Goal: Information Seeking & Learning: Learn about a topic

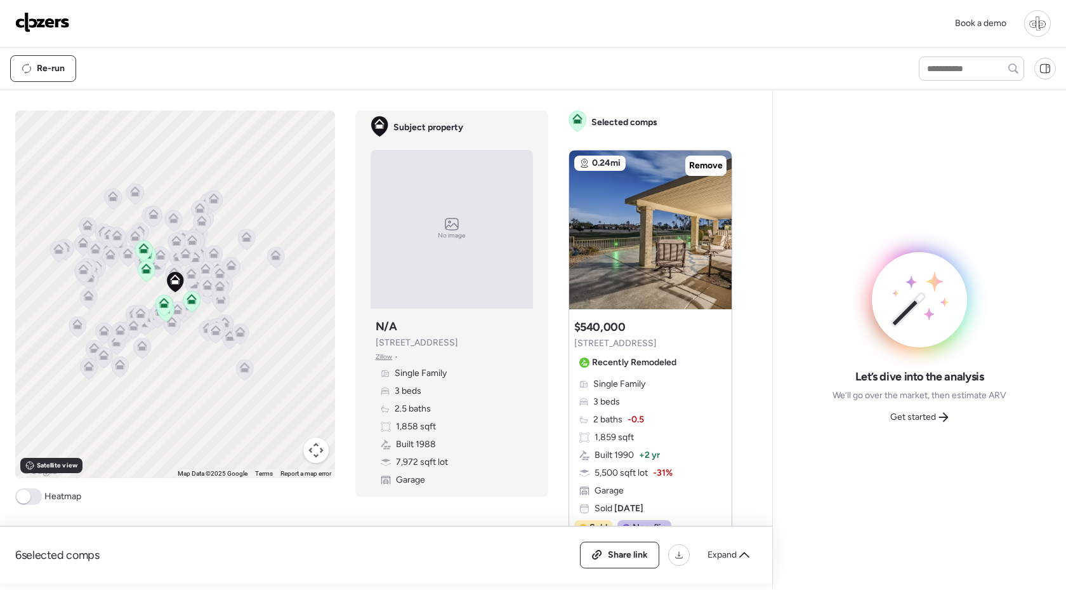
click at [377, 355] on span "Zillow" at bounding box center [384, 357] width 17 height 10
click at [64, 470] on span "Satellite view" at bounding box center [57, 465] width 41 height 10
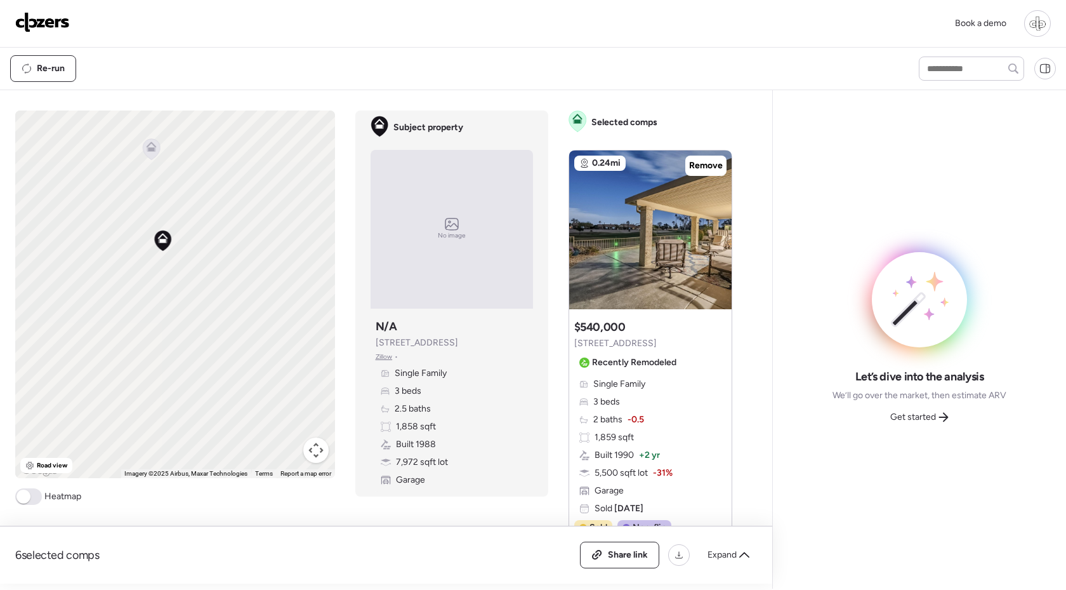
drag, startPoint x: 230, startPoint y: 337, endPoint x: 265, endPoint y: 288, distance: 60.6
click at [265, 289] on div "To activate drag with keyboard, press Alt + Enter. Once in keyboard drag state,…" at bounding box center [175, 294] width 320 height 368
drag, startPoint x: 202, startPoint y: 260, endPoint x: 164, endPoint y: 258, distance: 38.1
click at [164, 258] on div "To activate drag with keyboard, press Alt + Enter. Once in keyboard drag state,…" at bounding box center [175, 294] width 320 height 368
click at [324, 450] on button "Map camera controls" at bounding box center [315, 449] width 25 height 25
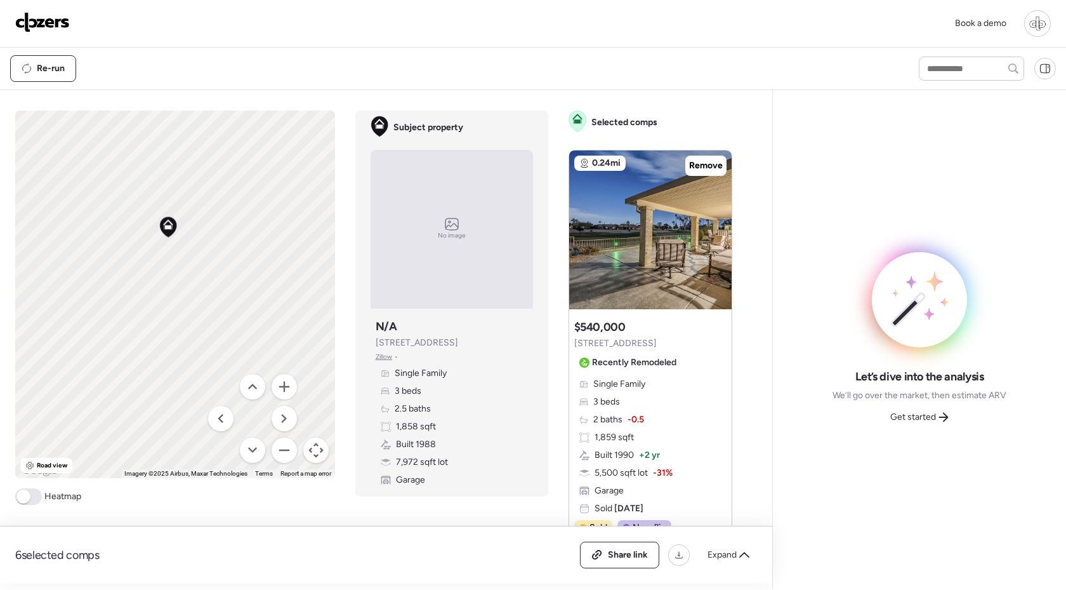
click at [324, 450] on button "Map camera controls" at bounding box center [315, 449] width 25 height 25
drag, startPoint x: 171, startPoint y: 298, endPoint x: 182, endPoint y: 337, distance: 40.4
click at [182, 338] on div "To activate drag with keyboard, press Alt + Enter. Once in keyboard drag state,…" at bounding box center [175, 294] width 320 height 368
drag, startPoint x: 182, startPoint y: 337, endPoint x: 135, endPoint y: 227, distance: 120.3
click at [135, 227] on div "To activate drag with keyboard, press Alt + Enter. Once in keyboard drag state,…" at bounding box center [175, 294] width 320 height 368
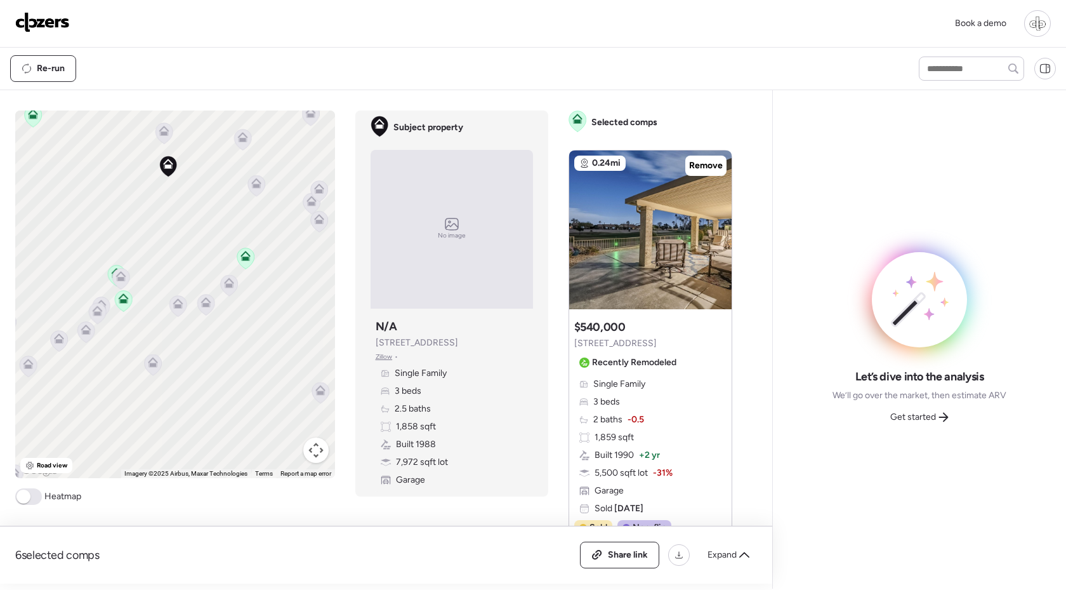
drag, startPoint x: 140, startPoint y: 236, endPoint x: 173, endPoint y: 203, distance: 46.7
click at [173, 203] on div "To activate drag with keyboard, press Alt + Enter. Once in keyboard drag state,…" at bounding box center [175, 294] width 320 height 368
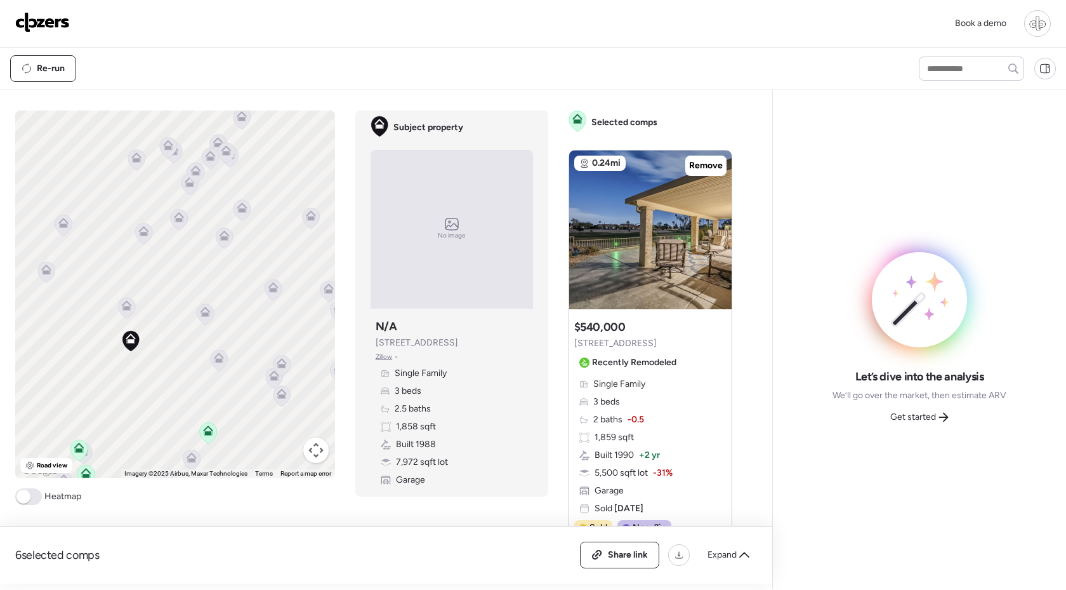
drag, startPoint x: 209, startPoint y: 223, endPoint x: 170, endPoint y: 402, distance: 182.5
click at [170, 402] on div "To activate drag with keyboard, press Alt + Enter. Once in keyboard drag state,…" at bounding box center [175, 294] width 320 height 368
click at [30, 498] on span at bounding box center [28, 496] width 27 height 17
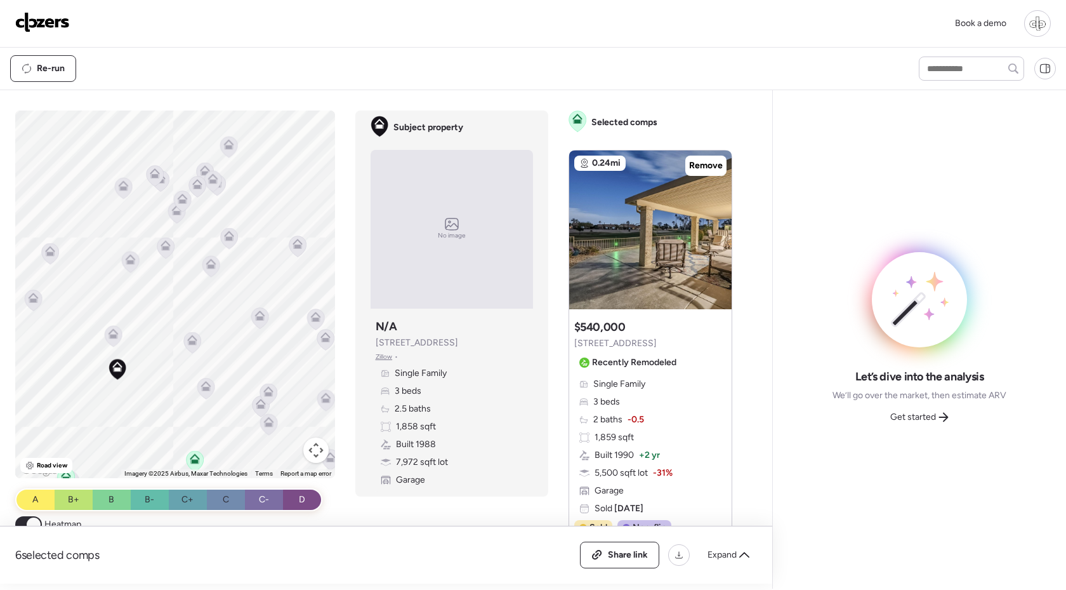
drag, startPoint x: 253, startPoint y: 261, endPoint x: 241, endPoint y: 286, distance: 27.8
click at [241, 286] on div "To activate drag with keyboard, press Alt + Enter. Once in keyboard drag state,…" at bounding box center [175, 294] width 320 height 368
click at [28, 520] on span at bounding box center [34, 524] width 14 height 14
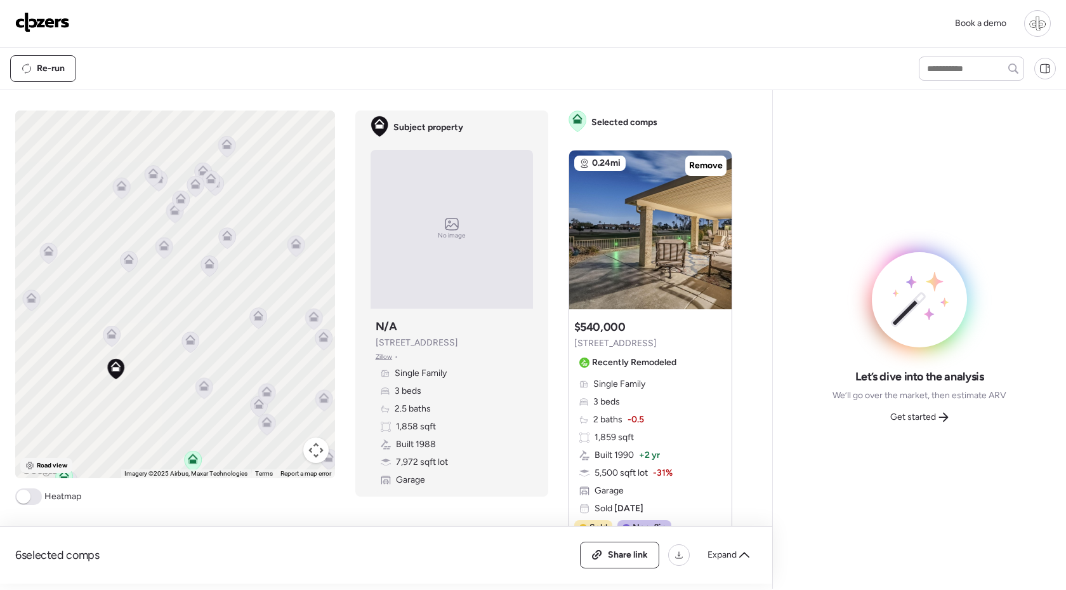
click at [40, 458] on div "Road view" at bounding box center [46, 465] width 53 height 15
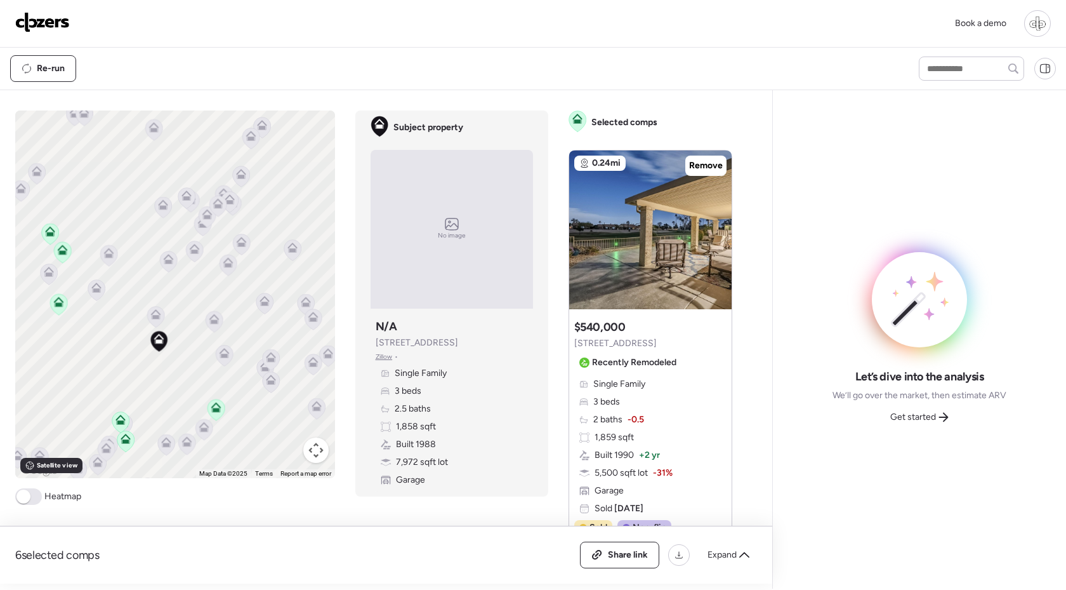
drag, startPoint x: 272, startPoint y: 276, endPoint x: 269, endPoint y: 258, distance: 18.8
click at [269, 258] on div "To activate drag with keyboard, press Alt + Enter. Once in keyboard drag state,…" at bounding box center [175, 294] width 320 height 368
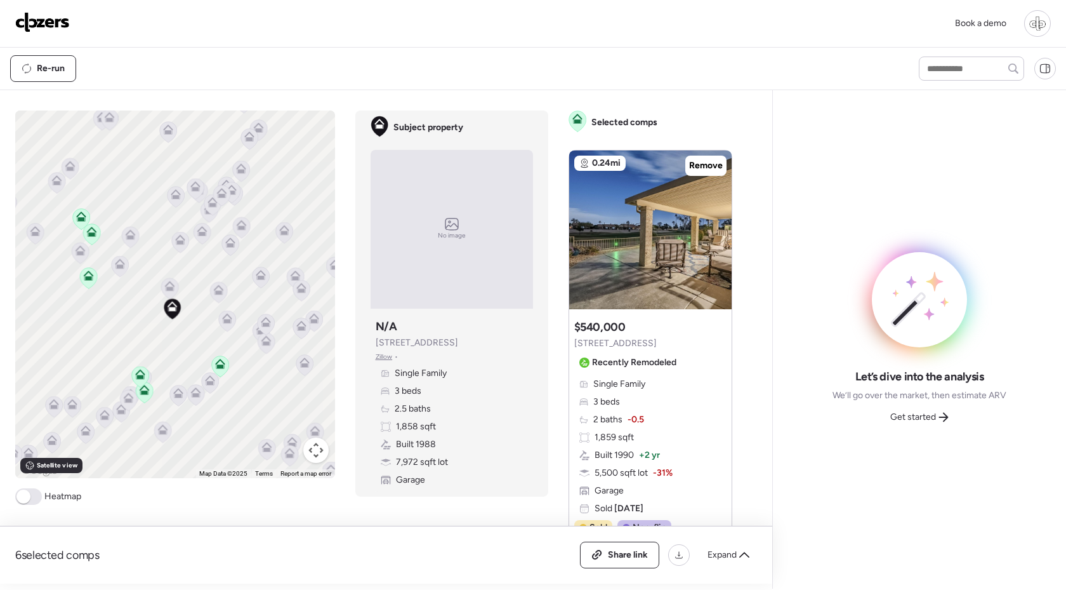
click at [38, 500] on span at bounding box center [28, 496] width 27 height 17
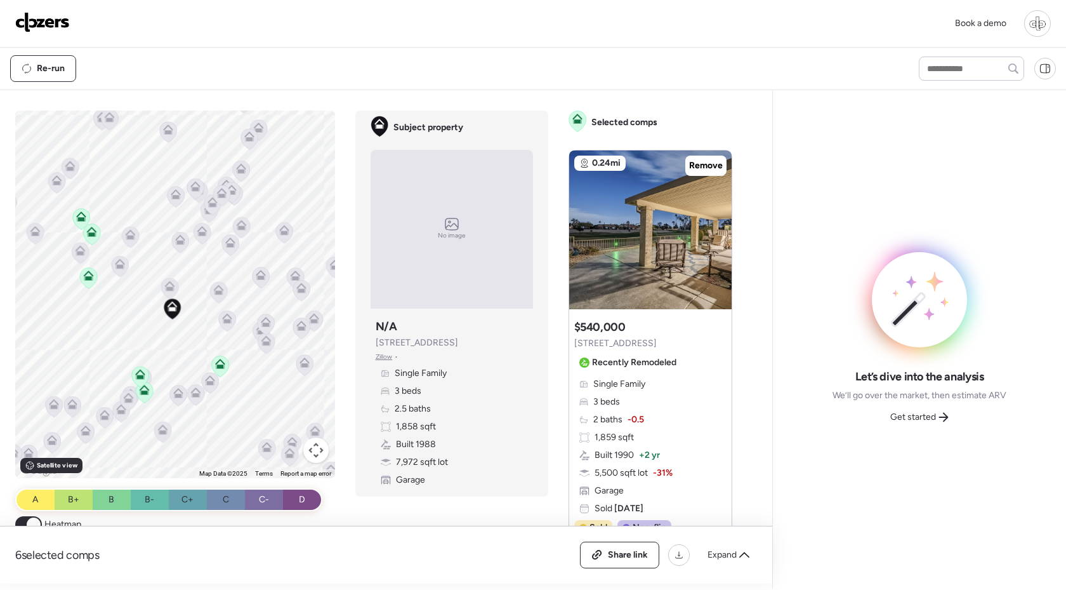
click at [223, 365] on icon at bounding box center [220, 366] width 8 height 4
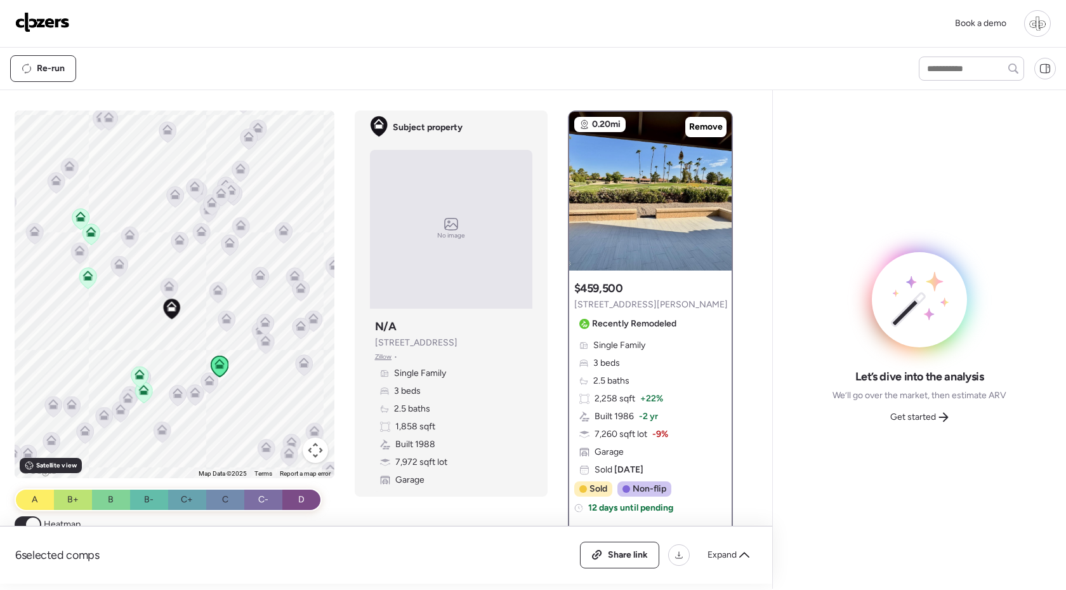
scroll to position [17, 0]
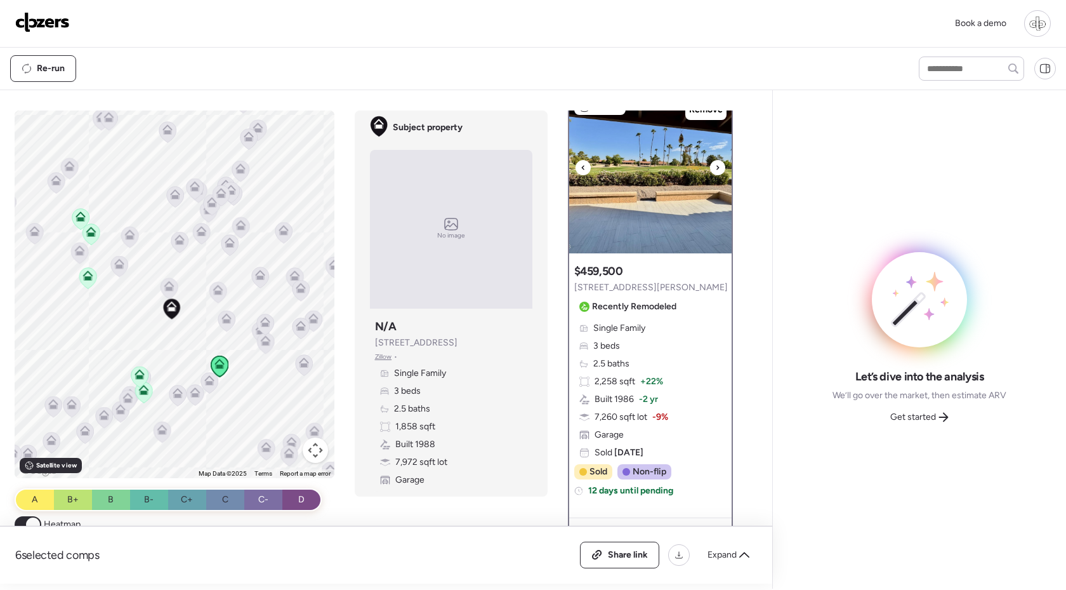
click at [714, 164] on div at bounding box center [717, 167] width 15 height 15
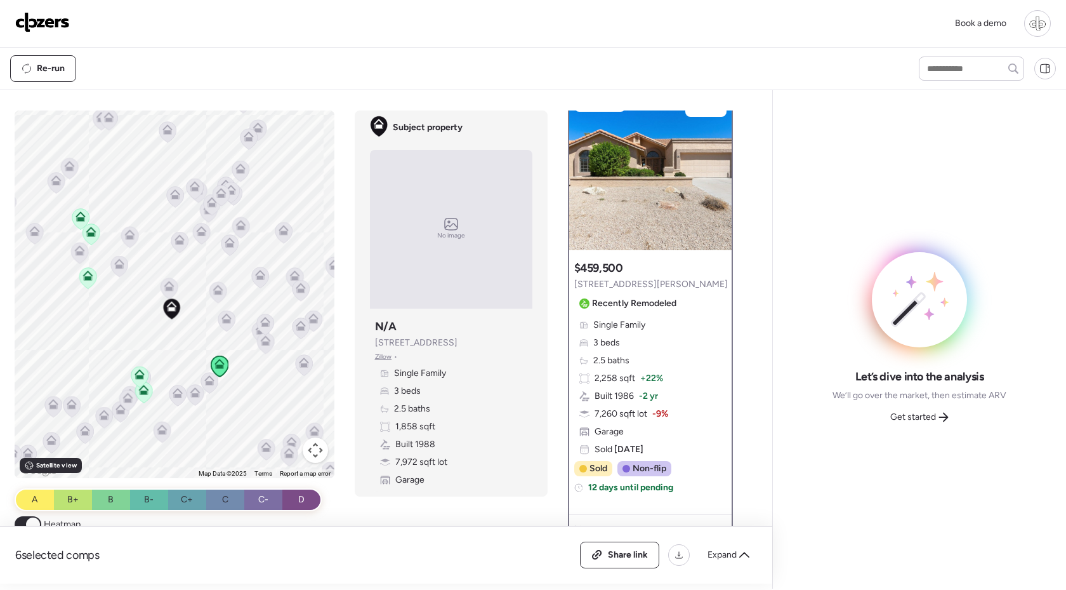
scroll to position [0, 0]
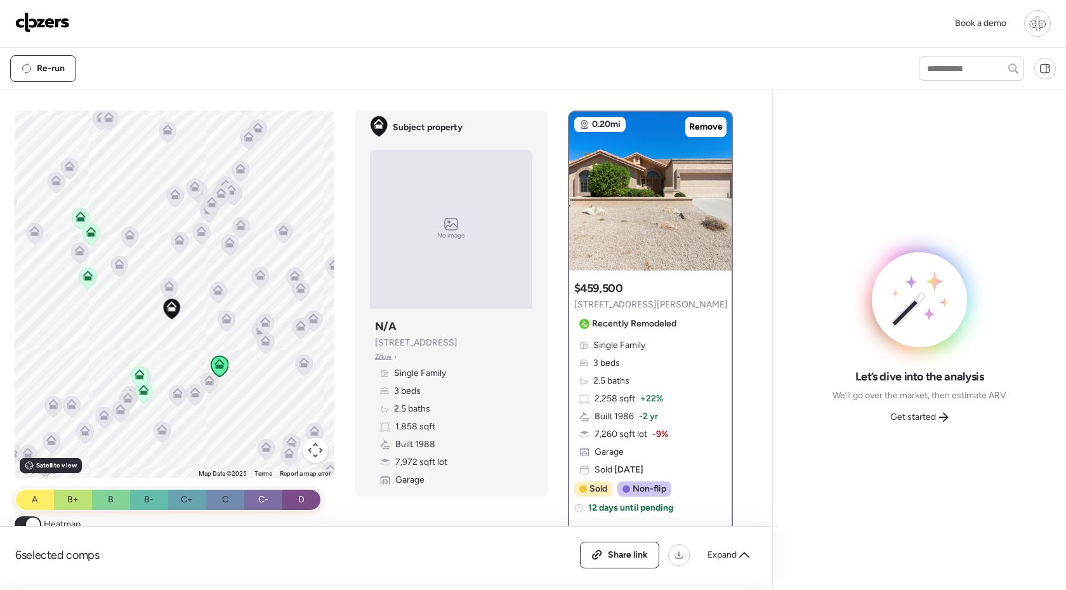
click at [28, 521] on span at bounding box center [33, 524] width 14 height 14
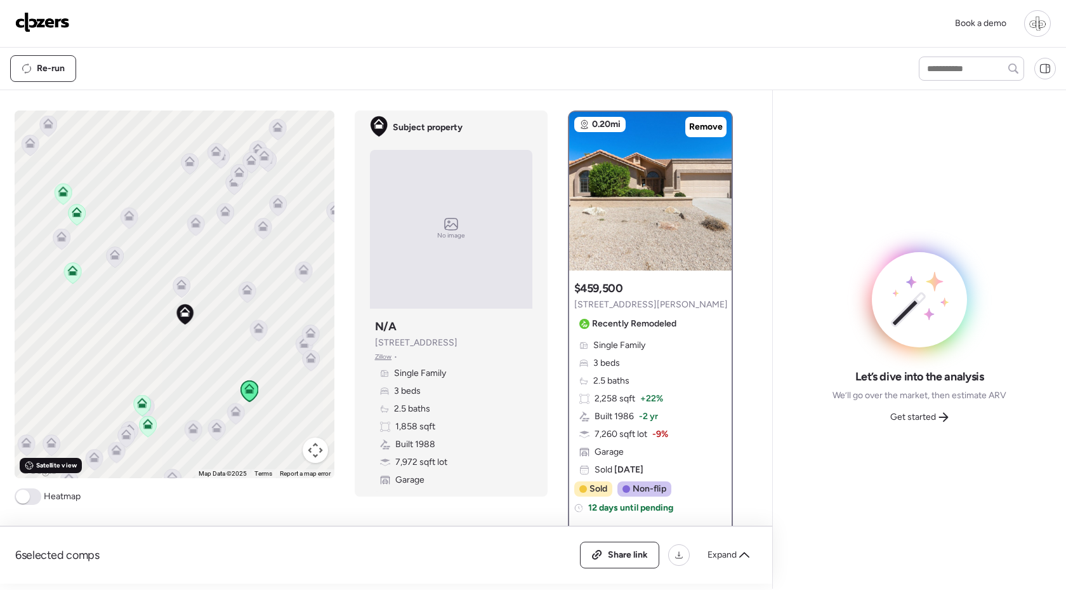
click at [65, 466] on span "Satellite view" at bounding box center [56, 465] width 41 height 10
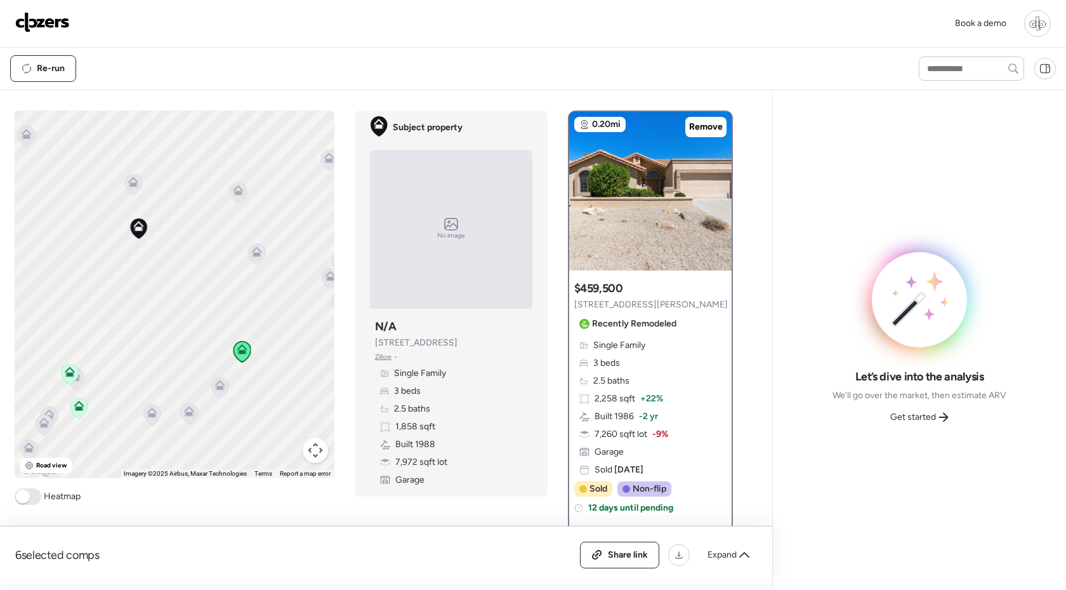
drag, startPoint x: 201, startPoint y: 416, endPoint x: 148, endPoint y: 376, distance: 65.8
click at [148, 377] on div "To activate drag with keyboard, press Alt + Enter. Once in keyboard drag state,…" at bounding box center [175, 294] width 320 height 368
drag, startPoint x: 202, startPoint y: 357, endPoint x: 217, endPoint y: 315, distance: 44.4
click at [218, 315] on div "To activate drag with keyboard, press Alt + Enter. Once in keyboard drag state,…" at bounding box center [175, 294] width 320 height 368
drag, startPoint x: 267, startPoint y: 384, endPoint x: 189, endPoint y: 326, distance: 97.1
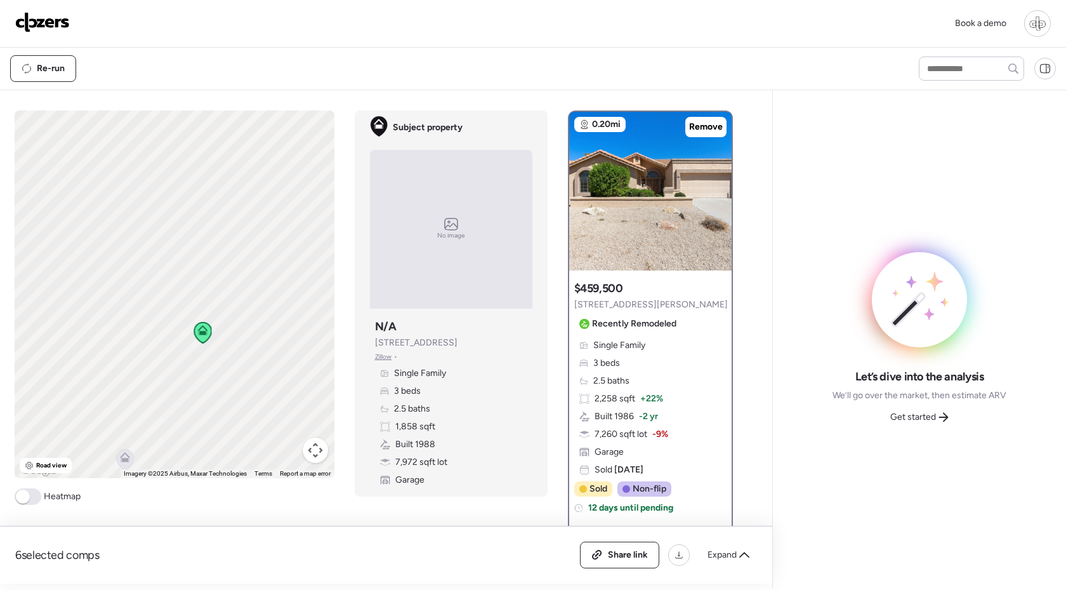
click at [189, 326] on div "To navigate, press the arrow keys. To activate drag with keyboard, press Alt + …" at bounding box center [175, 294] width 320 height 368
drag, startPoint x: 255, startPoint y: 269, endPoint x: 293, endPoint y: 316, distance: 61.4
click at [293, 317] on div "To activate drag with keyboard, press Alt + Enter. Once in keyboard drag state,…" at bounding box center [175, 294] width 320 height 368
drag, startPoint x: 250, startPoint y: 440, endPoint x: 235, endPoint y: 397, distance: 45.2
click at [235, 397] on div "To activate drag with keyboard, press Alt + Enter. Once in keyboard drag state,…" at bounding box center [175, 294] width 320 height 368
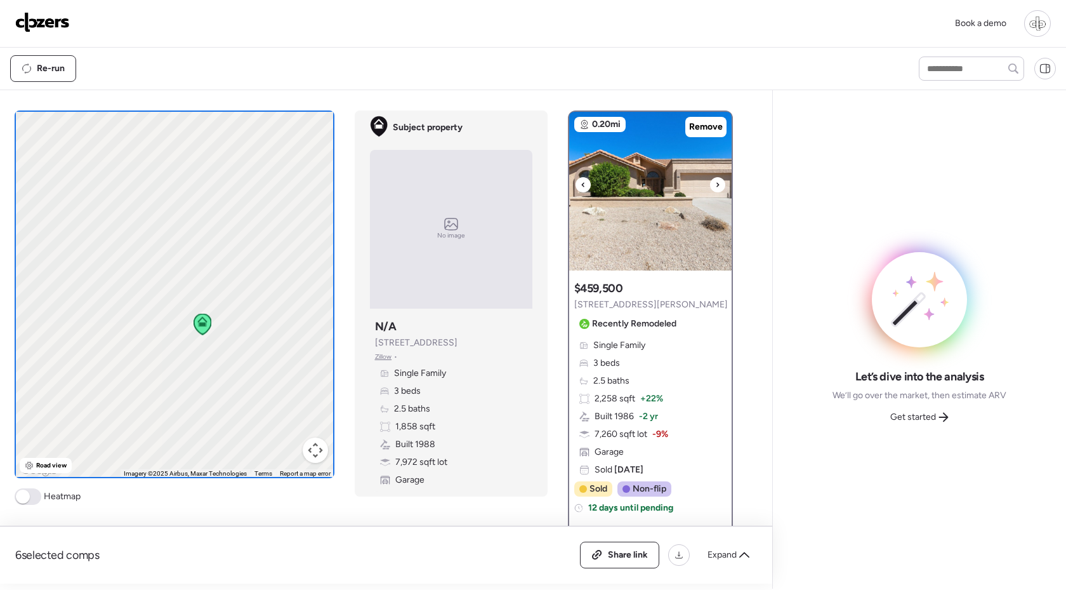
click at [683, 206] on img at bounding box center [650, 191] width 162 height 159
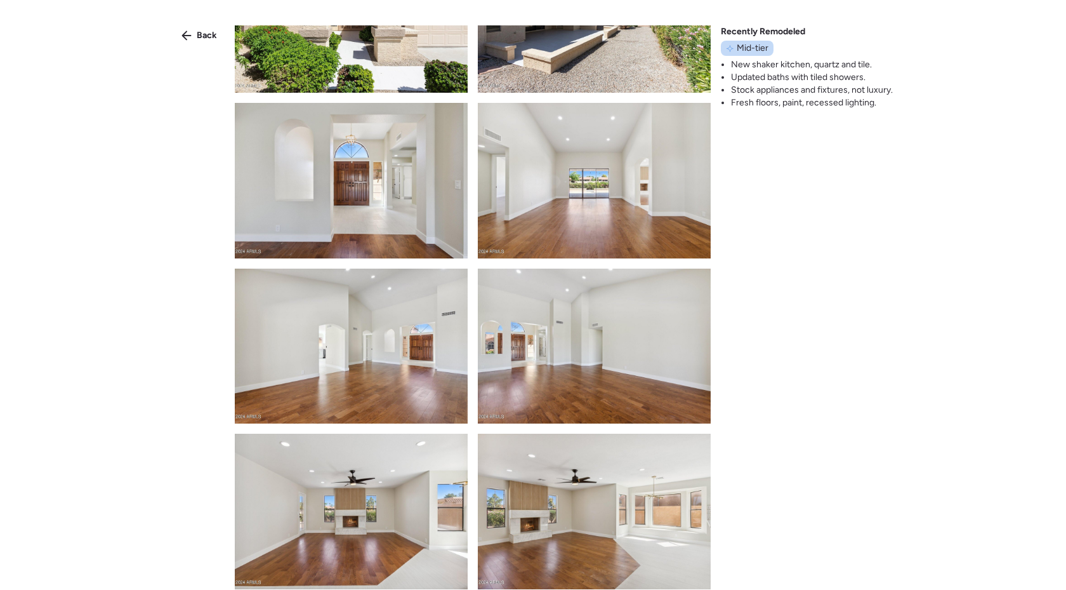
scroll to position [450, 0]
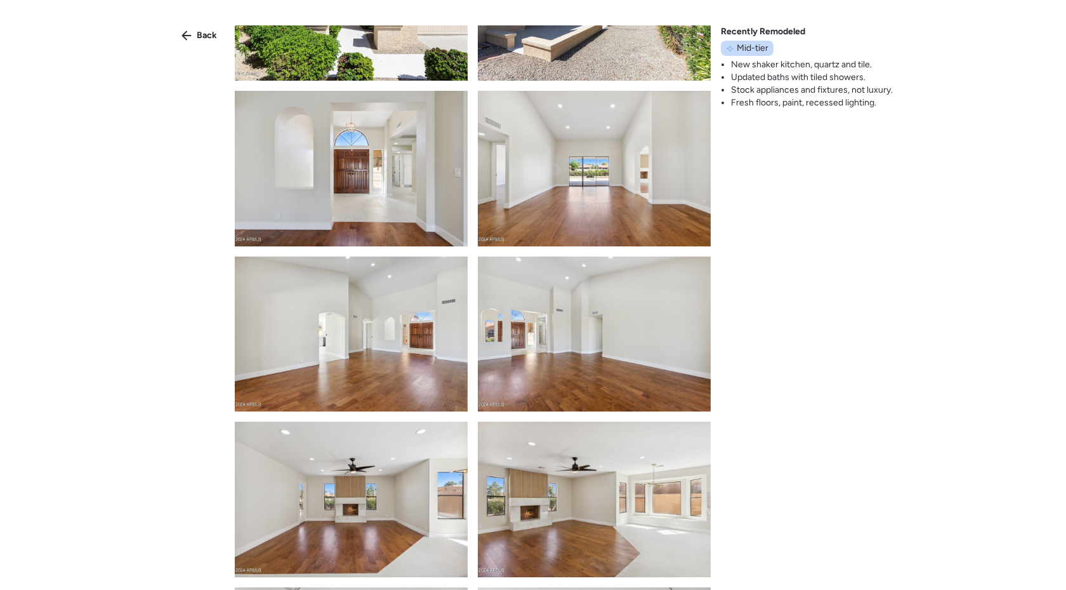
click at [556, 206] on img at bounding box center [594, 168] width 233 height 155
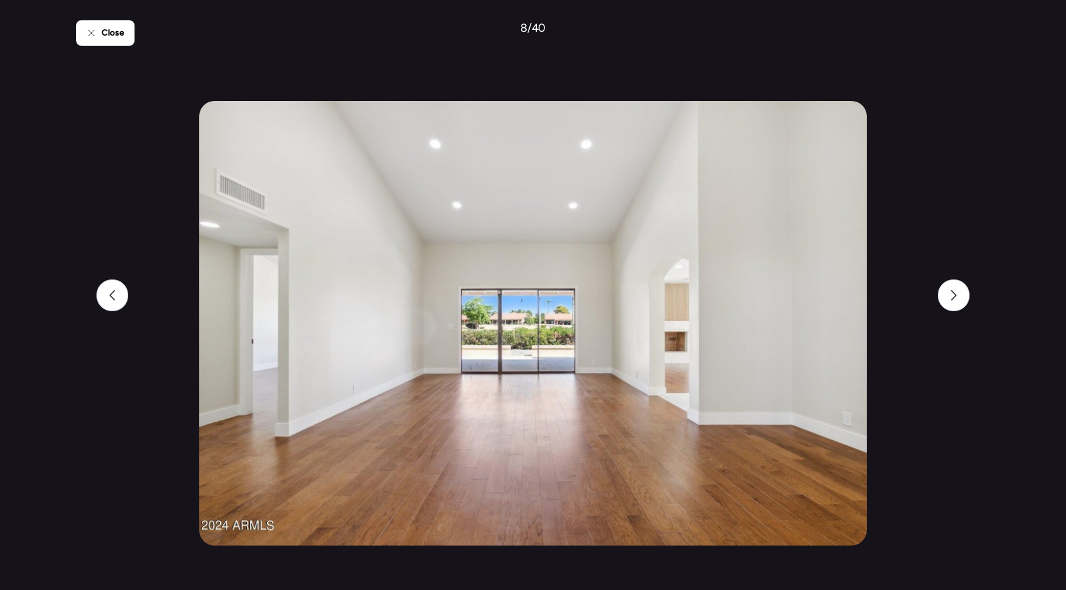
click at [140, 63] on div "Close 8 / 40" at bounding box center [533, 295] width 914 height 590
click at [126, 37] on div "Close" at bounding box center [105, 32] width 58 height 25
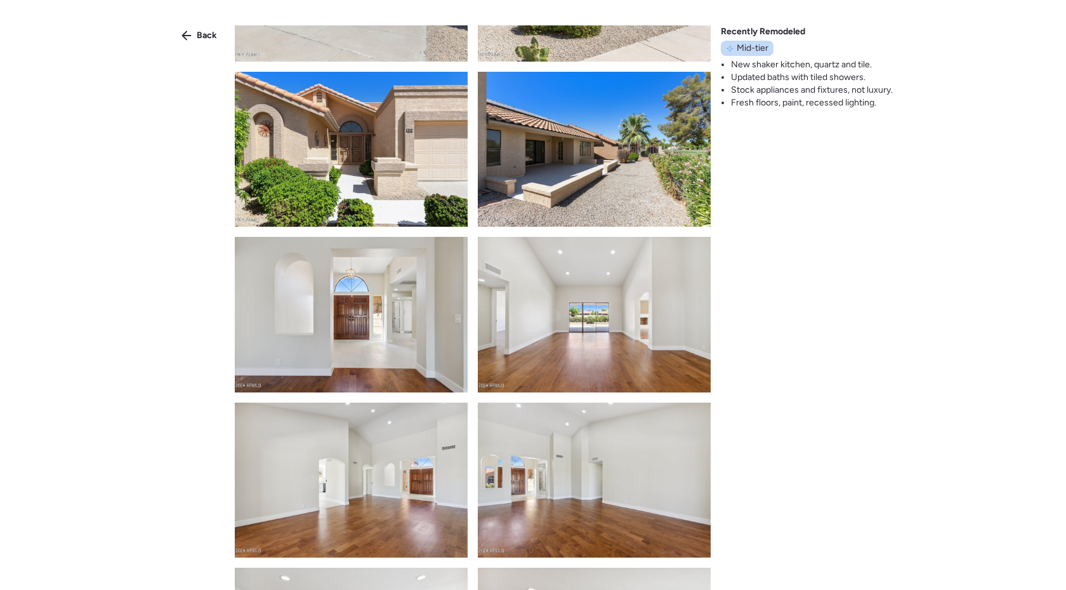
scroll to position [326, 0]
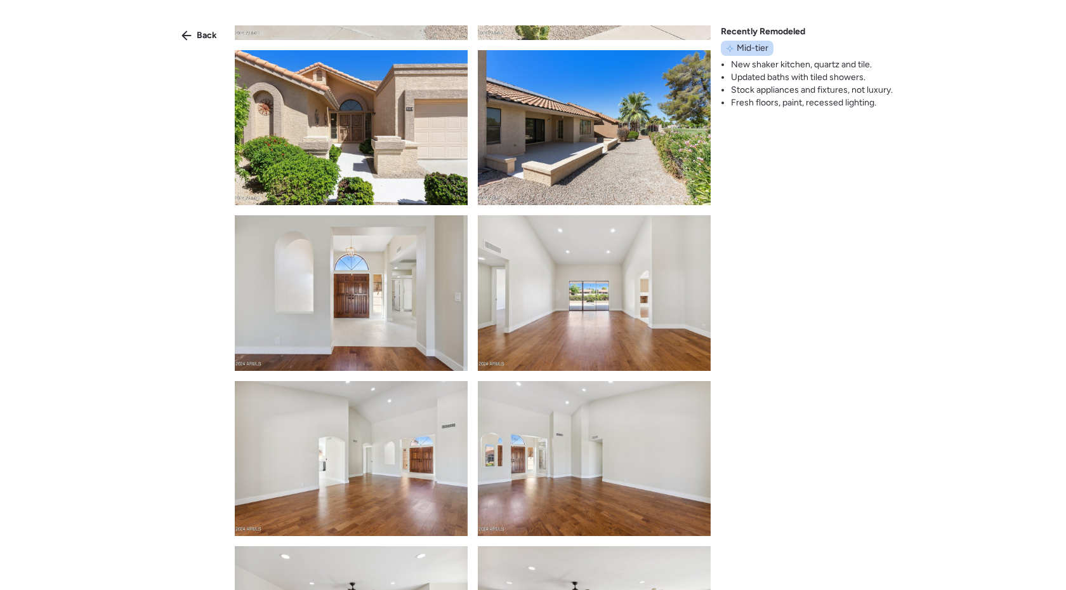
click at [553, 322] on img at bounding box center [594, 292] width 233 height 155
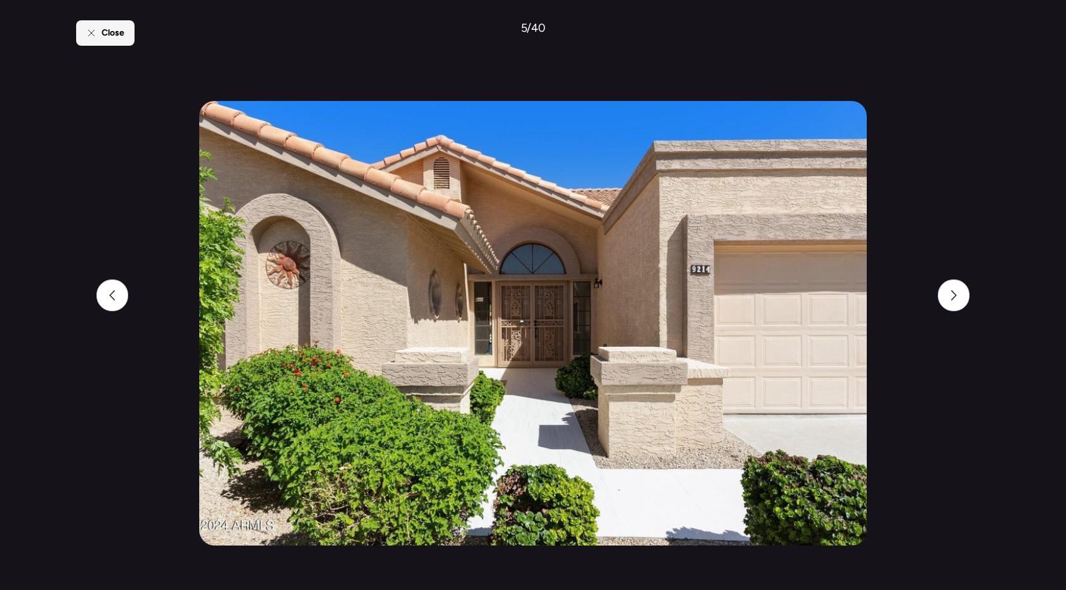
click at [118, 33] on span "Close" at bounding box center [113, 33] width 23 height 13
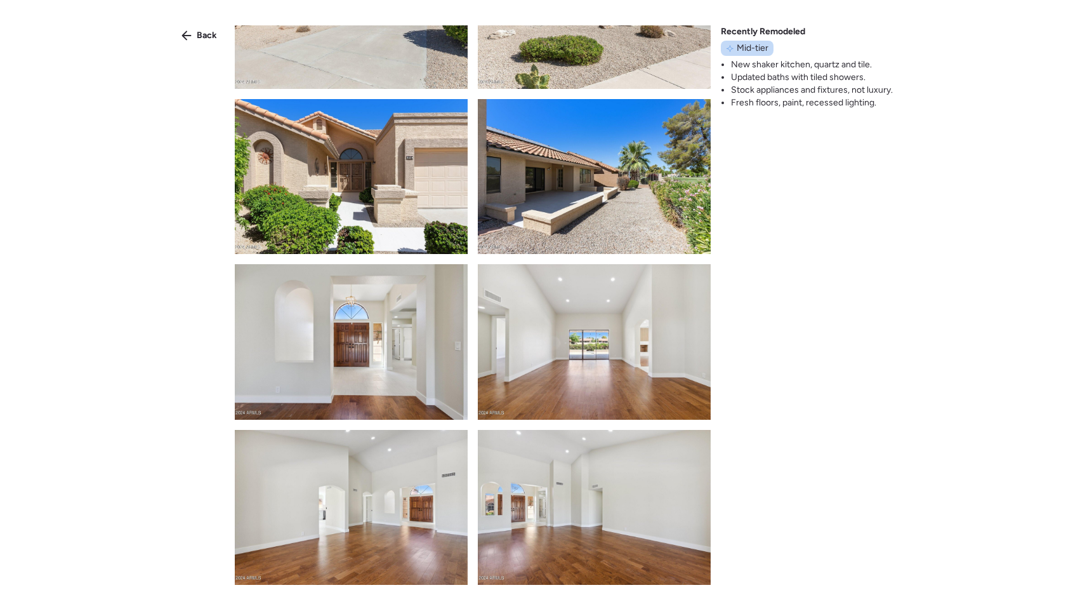
scroll to position [297, 0]
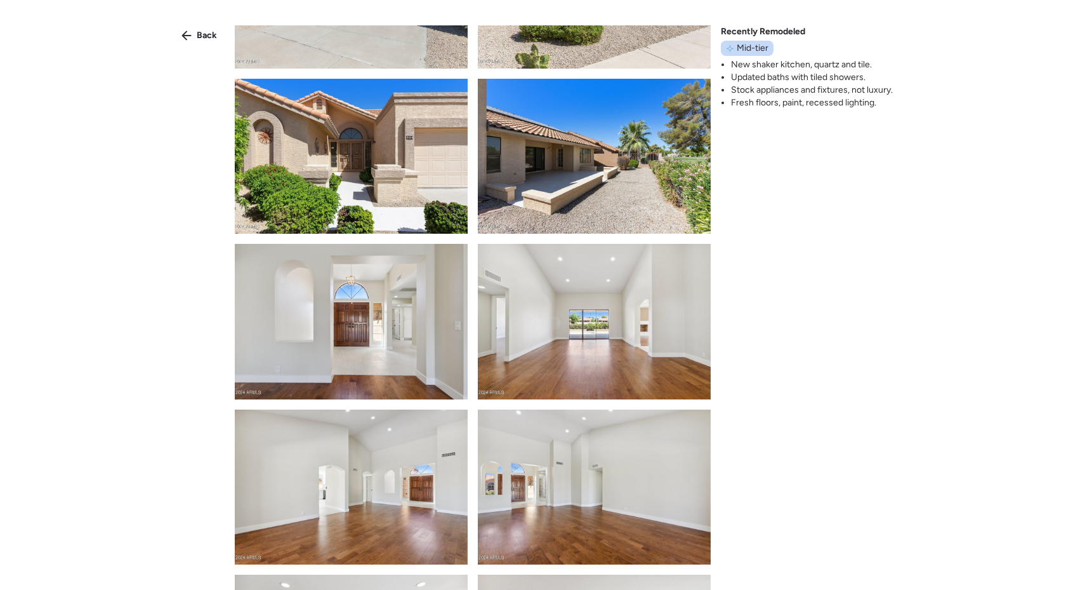
click at [621, 328] on img at bounding box center [594, 321] width 233 height 155
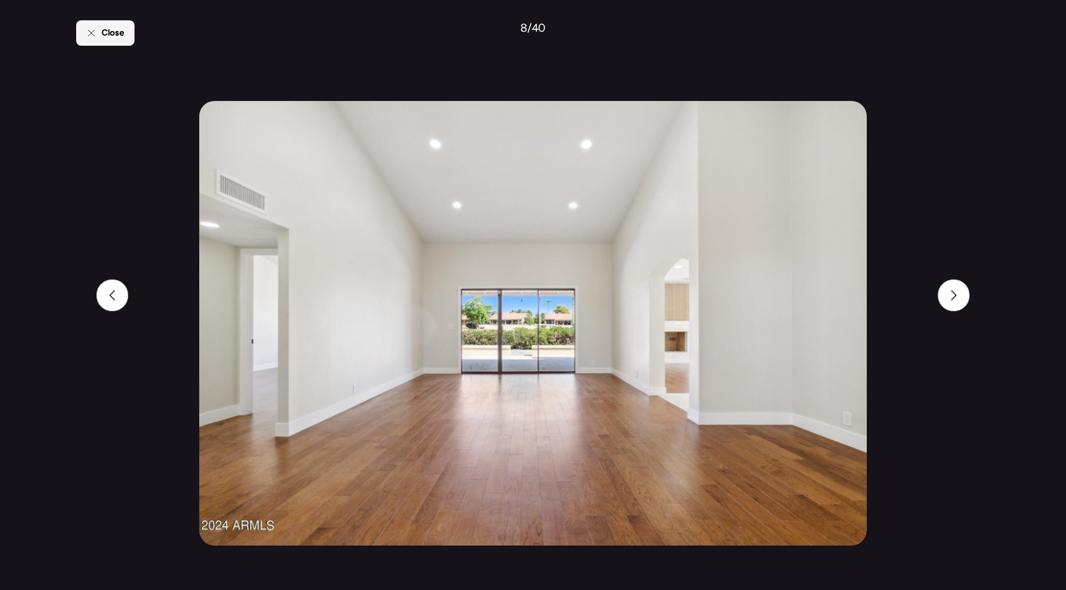
click at [92, 43] on div "Close" at bounding box center [105, 32] width 58 height 25
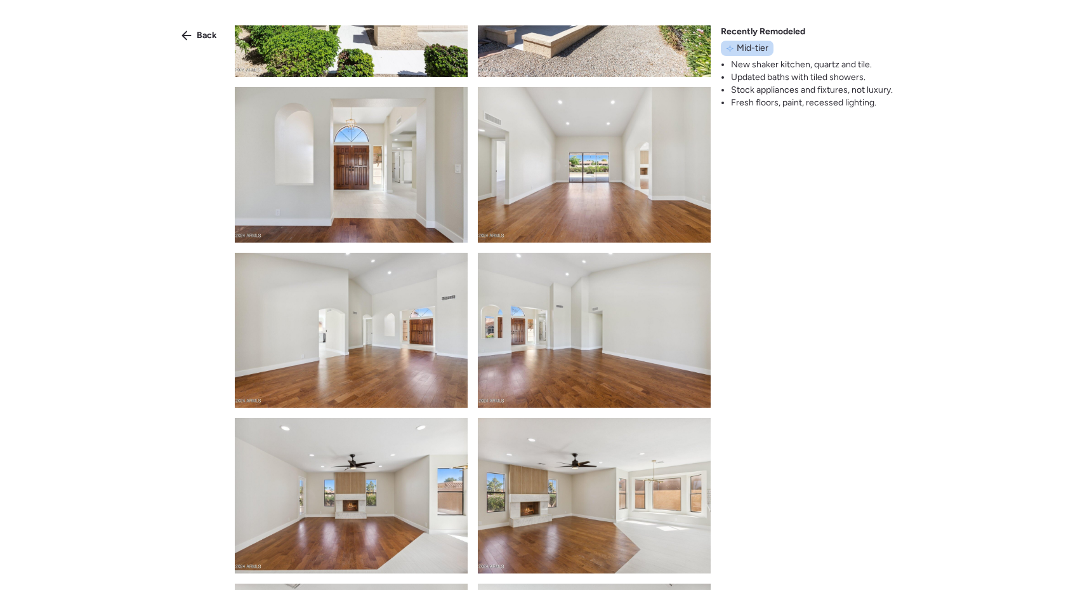
scroll to position [361, 0]
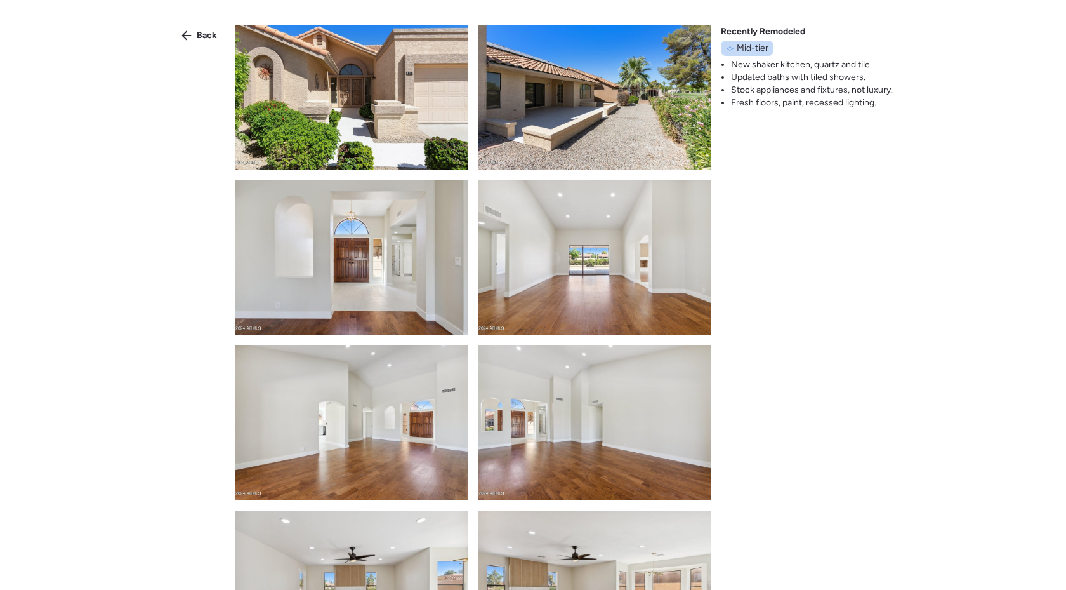
click at [558, 289] on img at bounding box center [594, 257] width 233 height 155
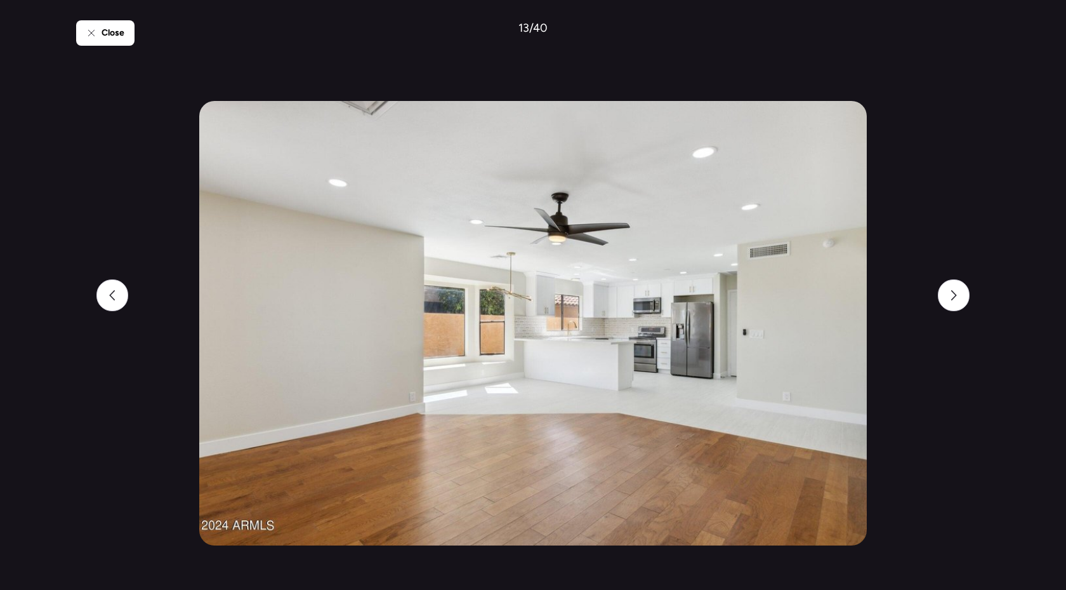
drag, startPoint x: 580, startPoint y: 408, endPoint x: 691, endPoint y: 35, distance: 389.4
click at [114, 37] on span "Close" at bounding box center [113, 33] width 23 height 13
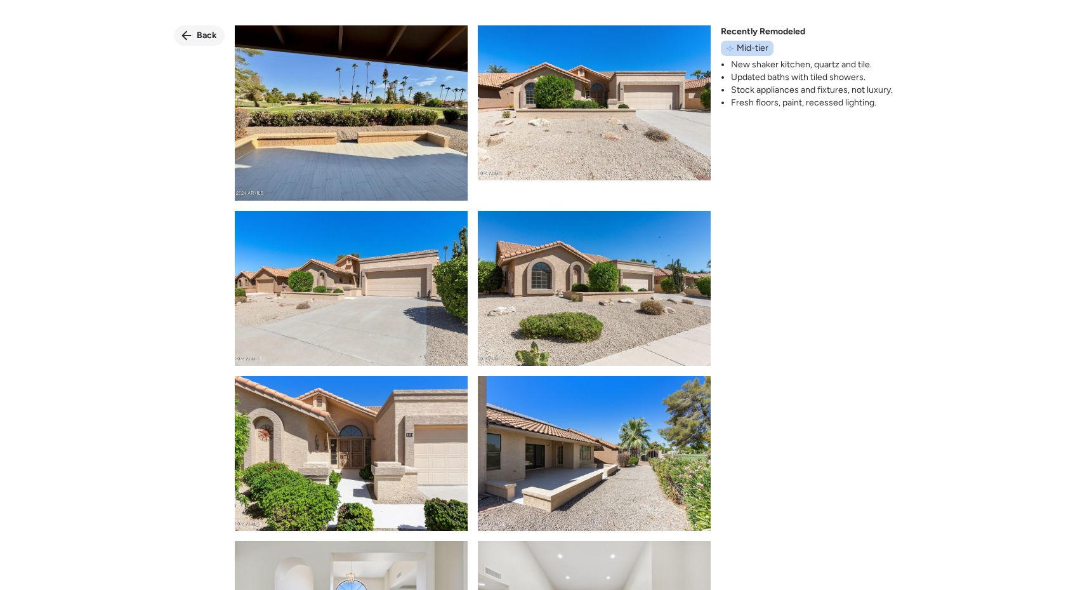
click at [195, 38] on div "Back" at bounding box center [199, 35] width 51 height 20
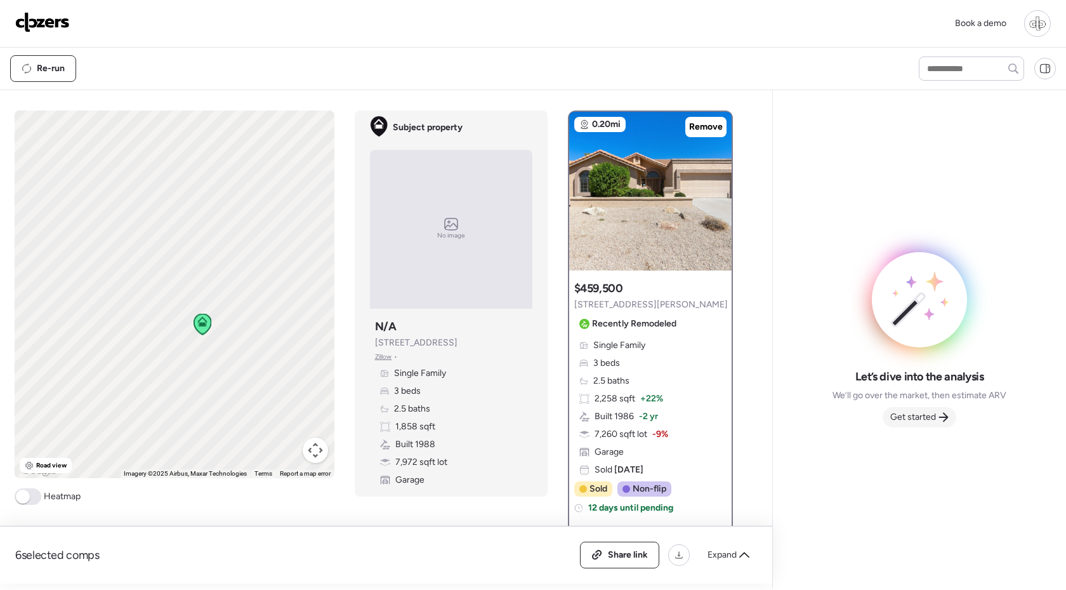
click at [918, 423] on span "Get started" at bounding box center [914, 417] width 46 height 13
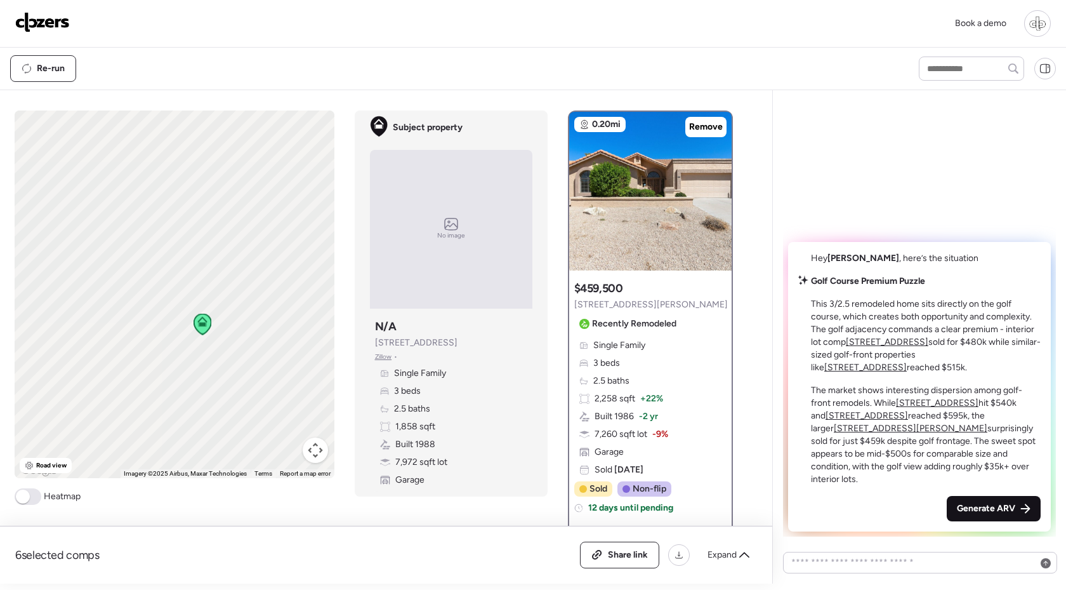
click at [976, 508] on span "Generate ARV" at bounding box center [986, 508] width 58 height 13
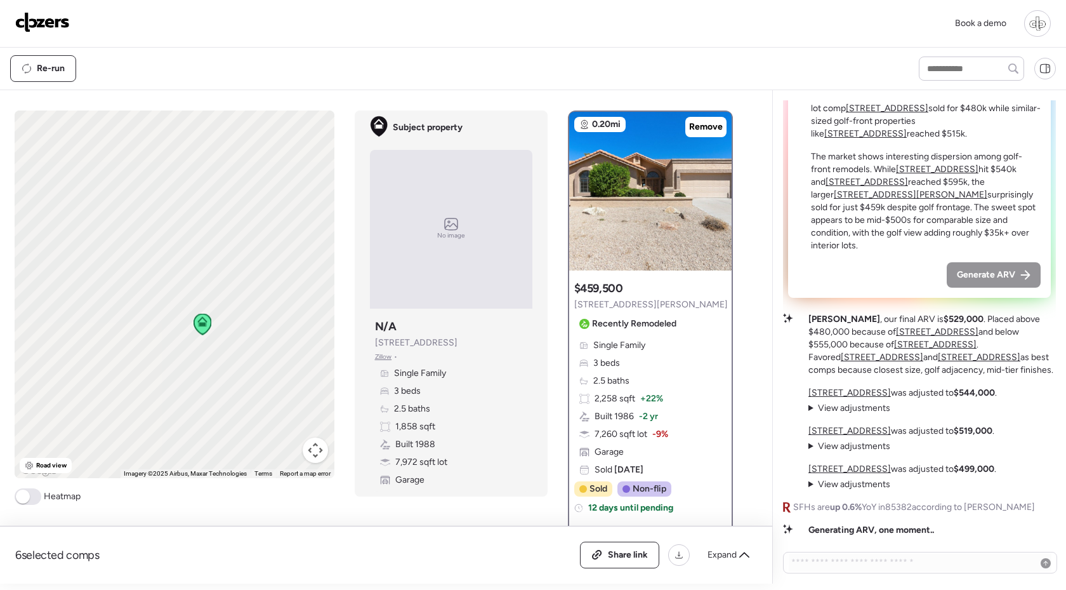
click at [906, 509] on span "SFHs are up 0.6% YoY in 85382 according to [PERSON_NAME]" at bounding box center [914, 507] width 242 height 13
copy span "85382"
